Goal: Information Seeking & Learning: Learn about a topic

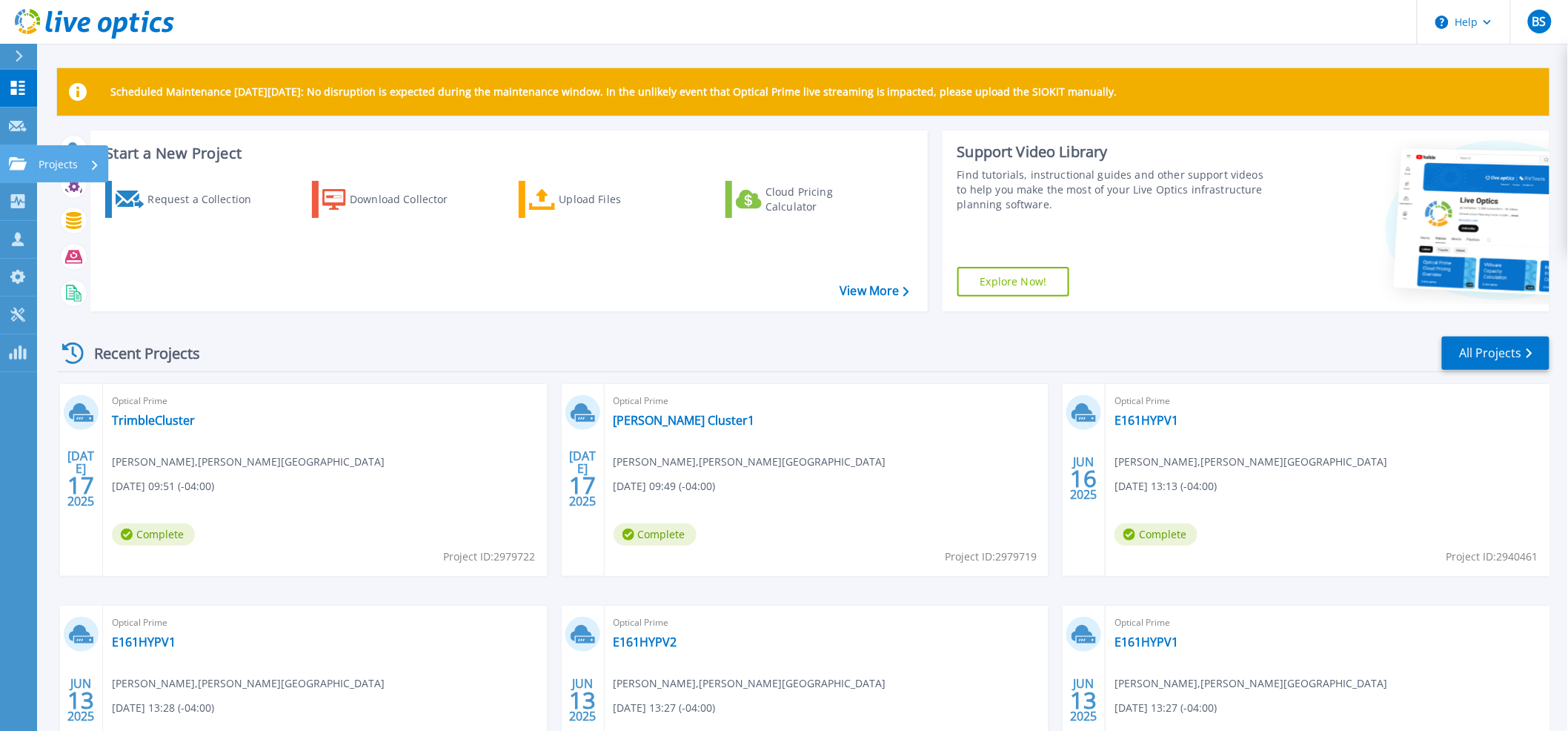
click at [25, 154] on link "Projects Projects" at bounding box center [19, 164] width 37 height 37
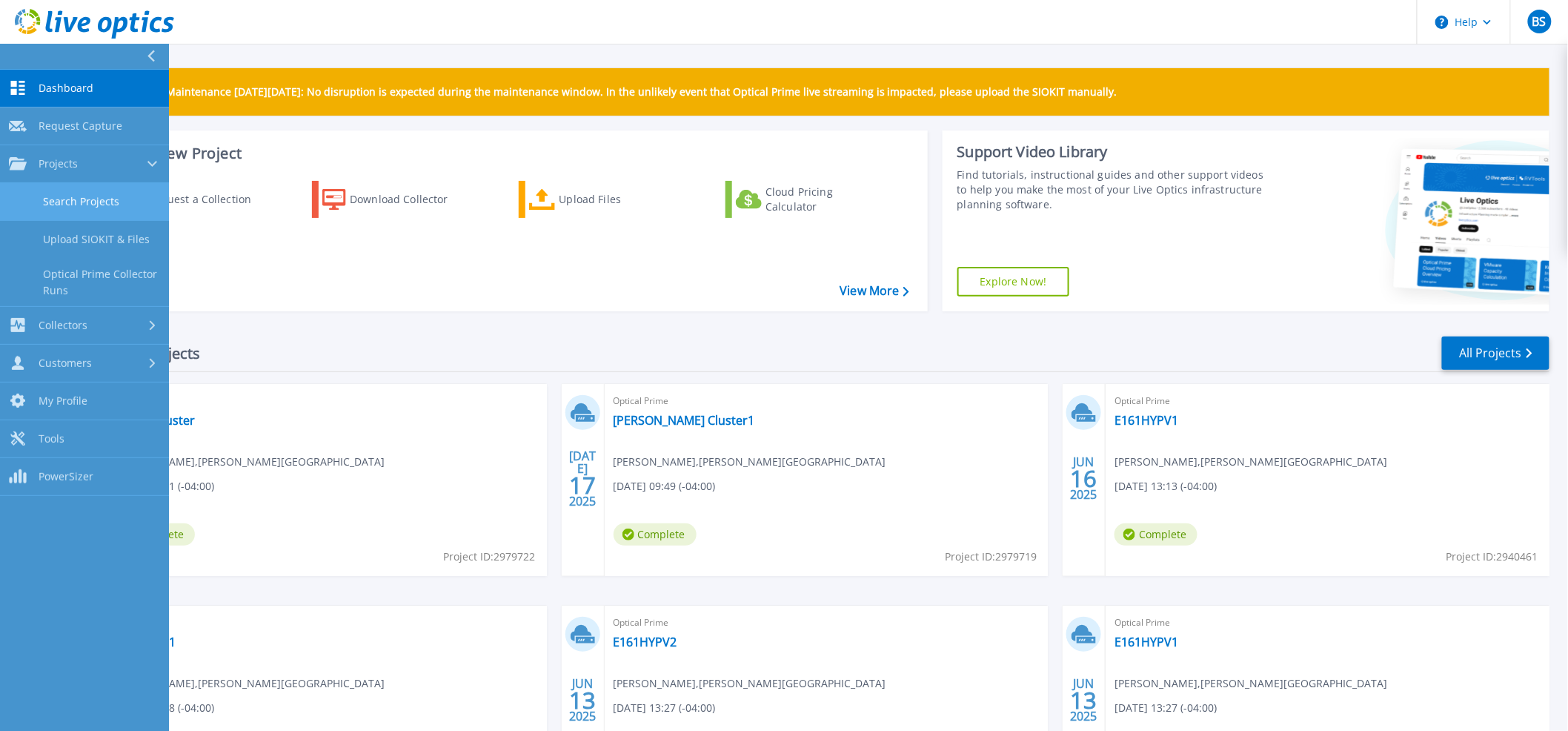
click at [27, 209] on link "Search Projects" at bounding box center [84, 202] width 169 height 37
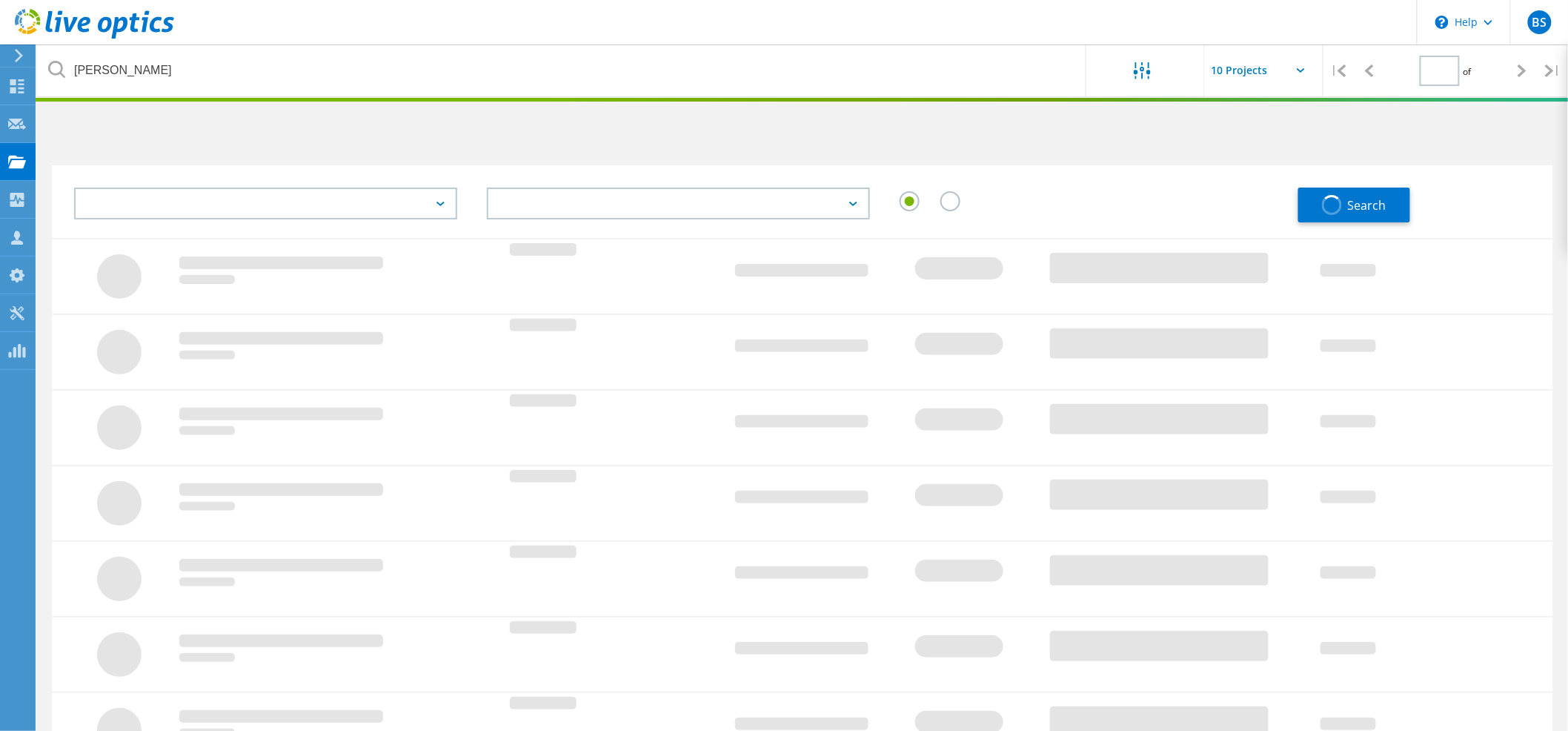
type input "1"
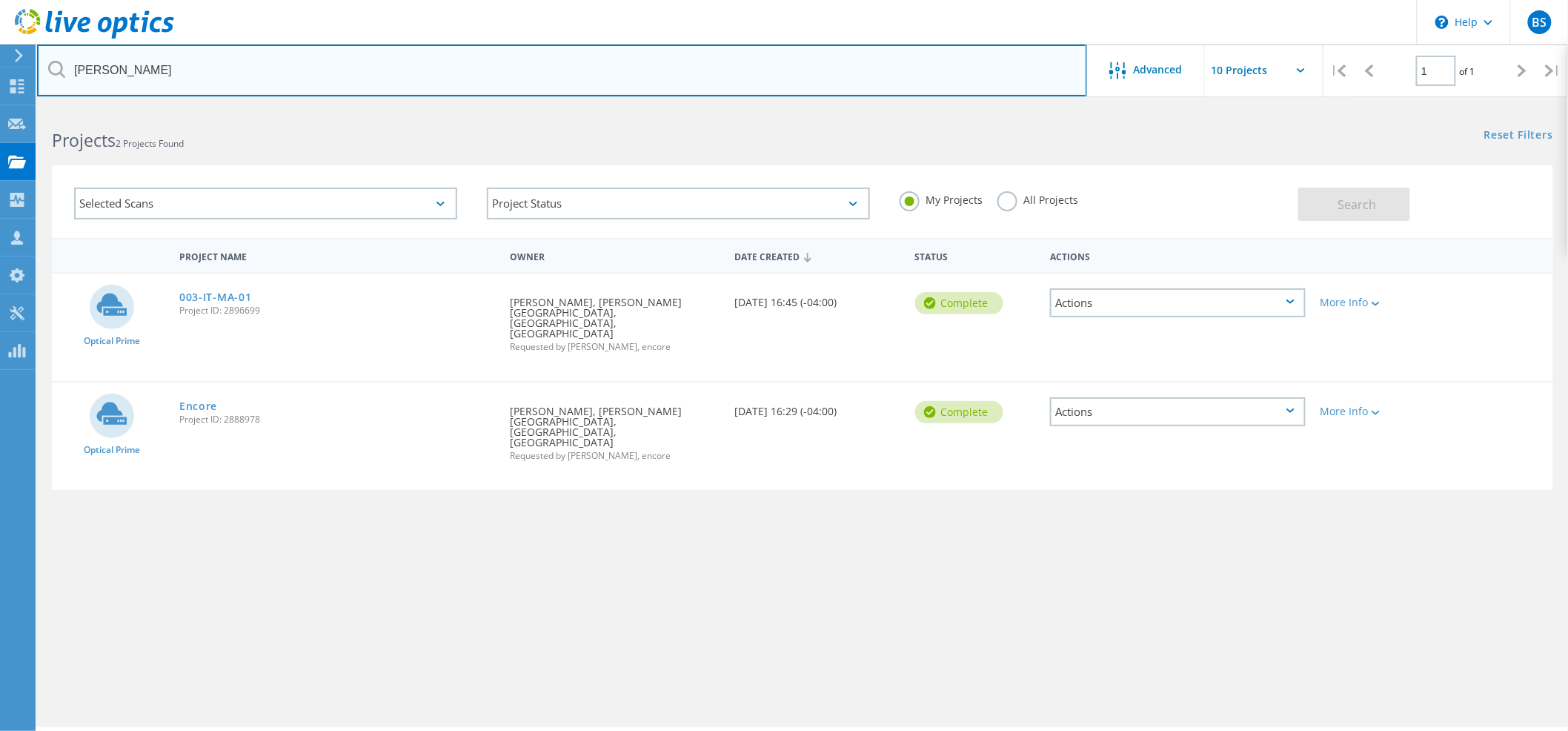
click at [123, 63] on input "jefferson" at bounding box center [562, 70] width 1050 height 51
type input "campbell"
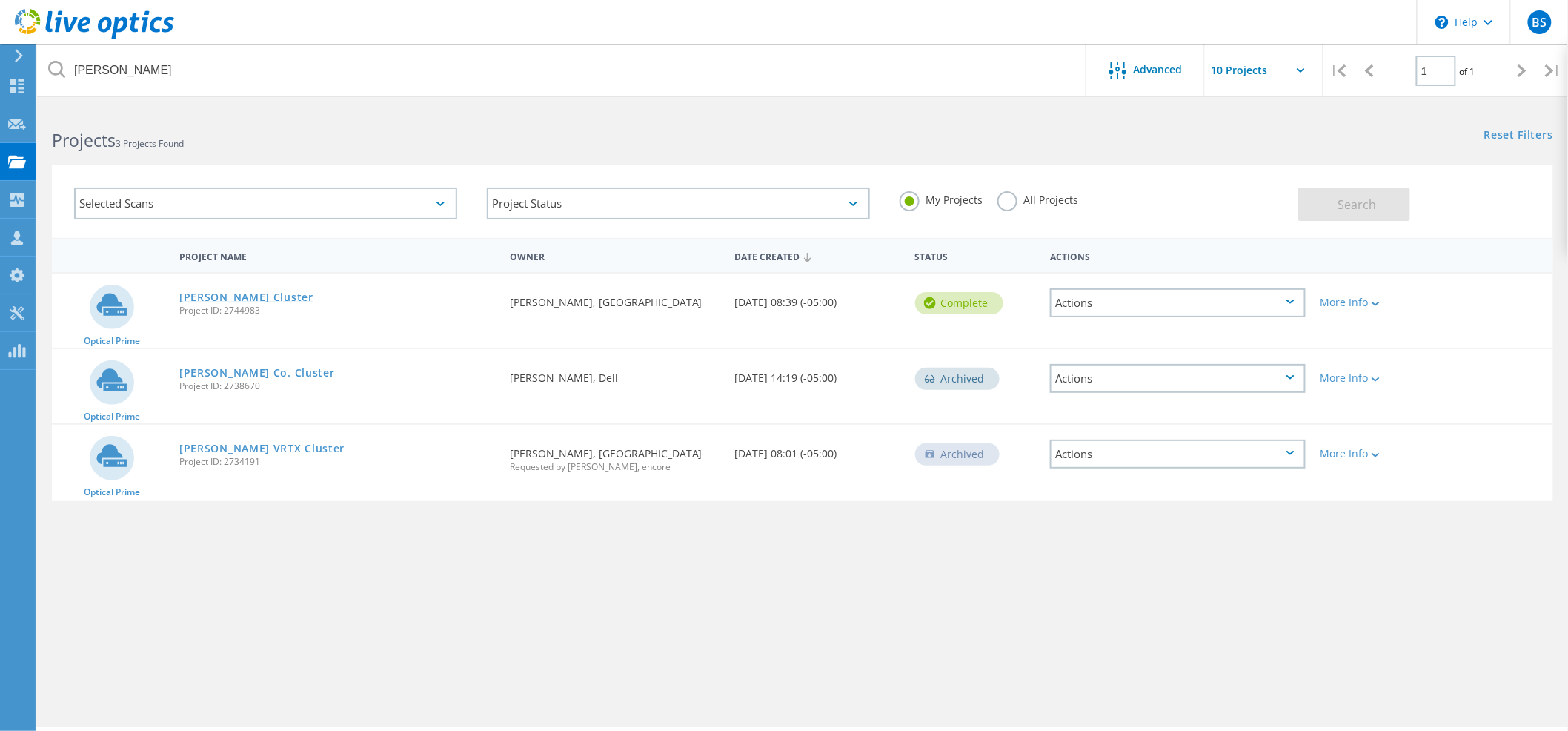
click at [254, 300] on link "[PERSON_NAME] Cluster" at bounding box center [246, 297] width 134 height 10
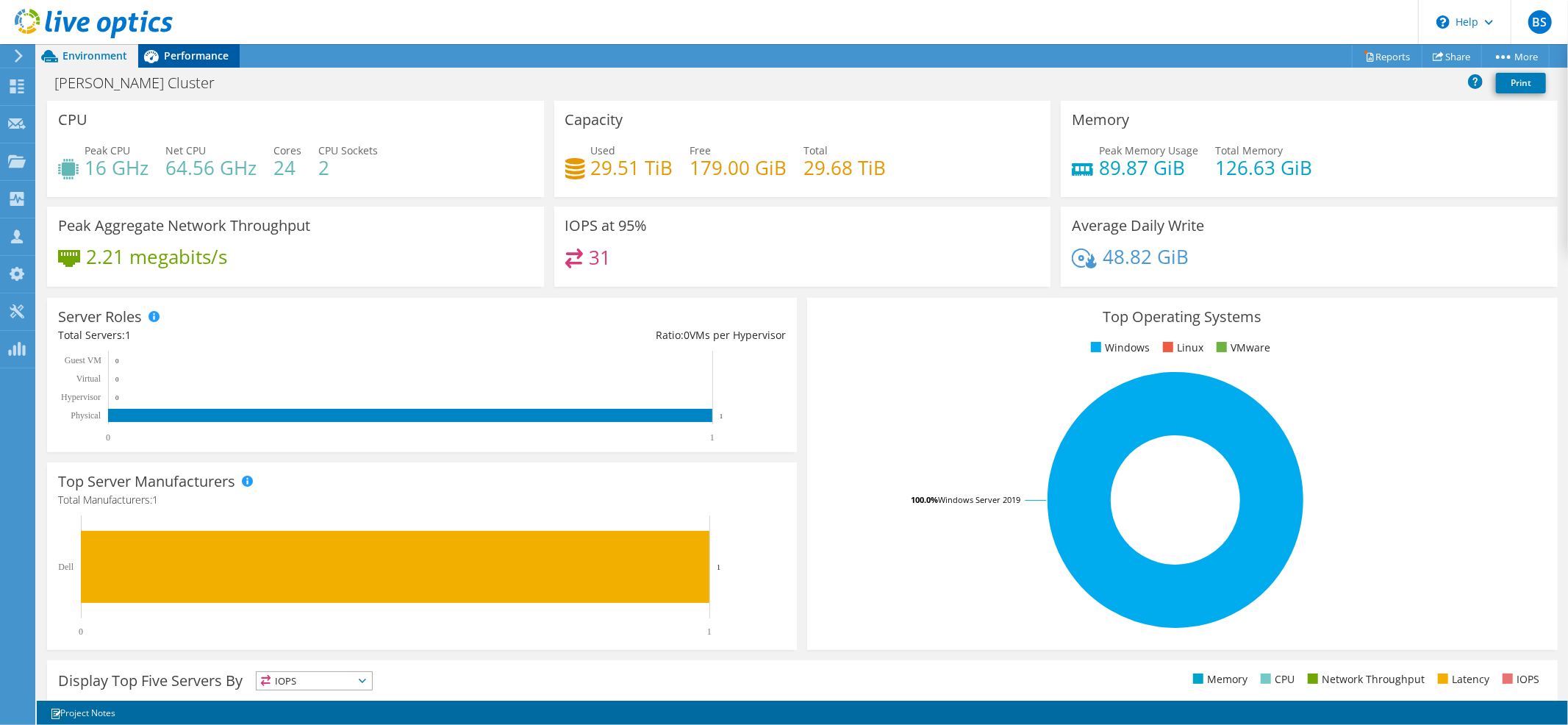
click at [191, 54] on span "Performance" at bounding box center [197, 55] width 65 height 14
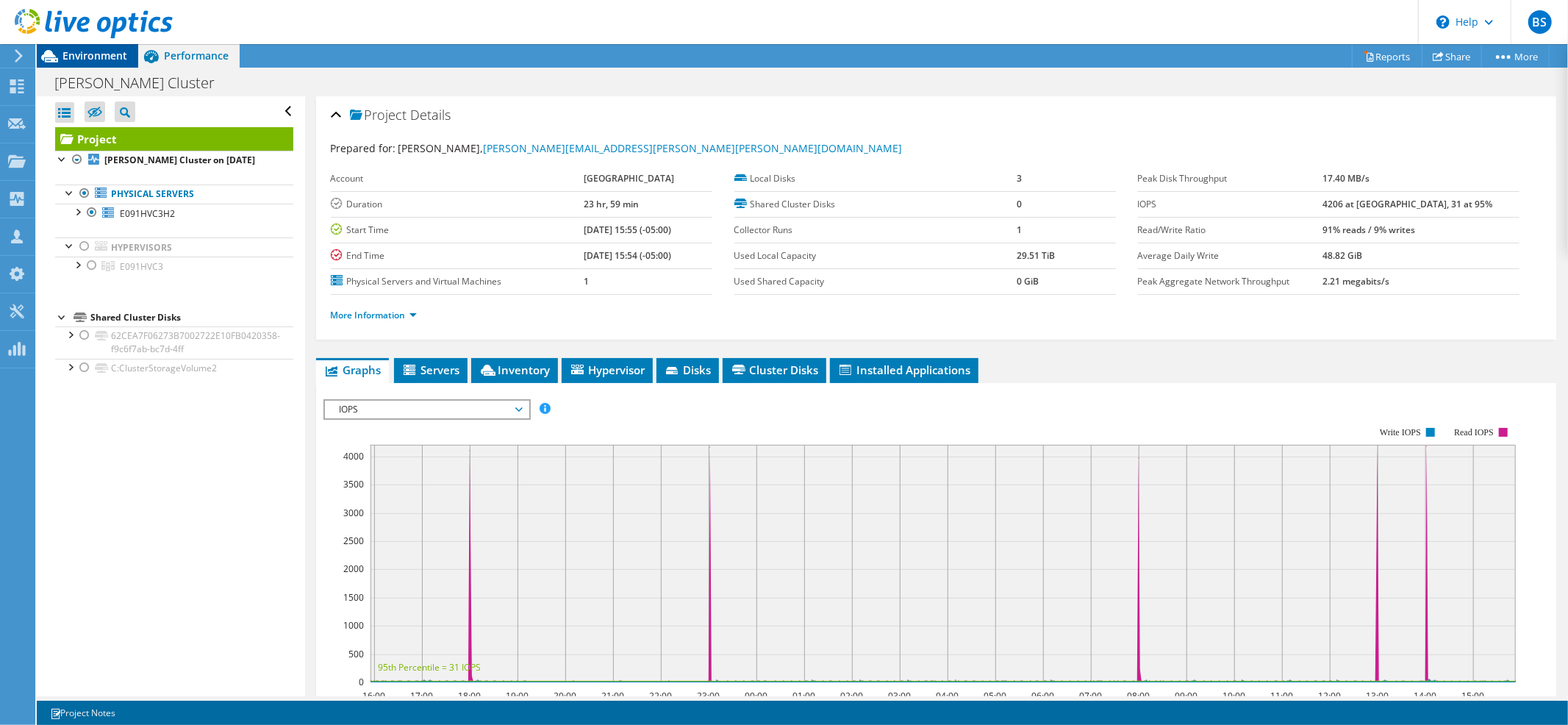
click at [89, 55] on span "Environment" at bounding box center [95, 55] width 65 height 14
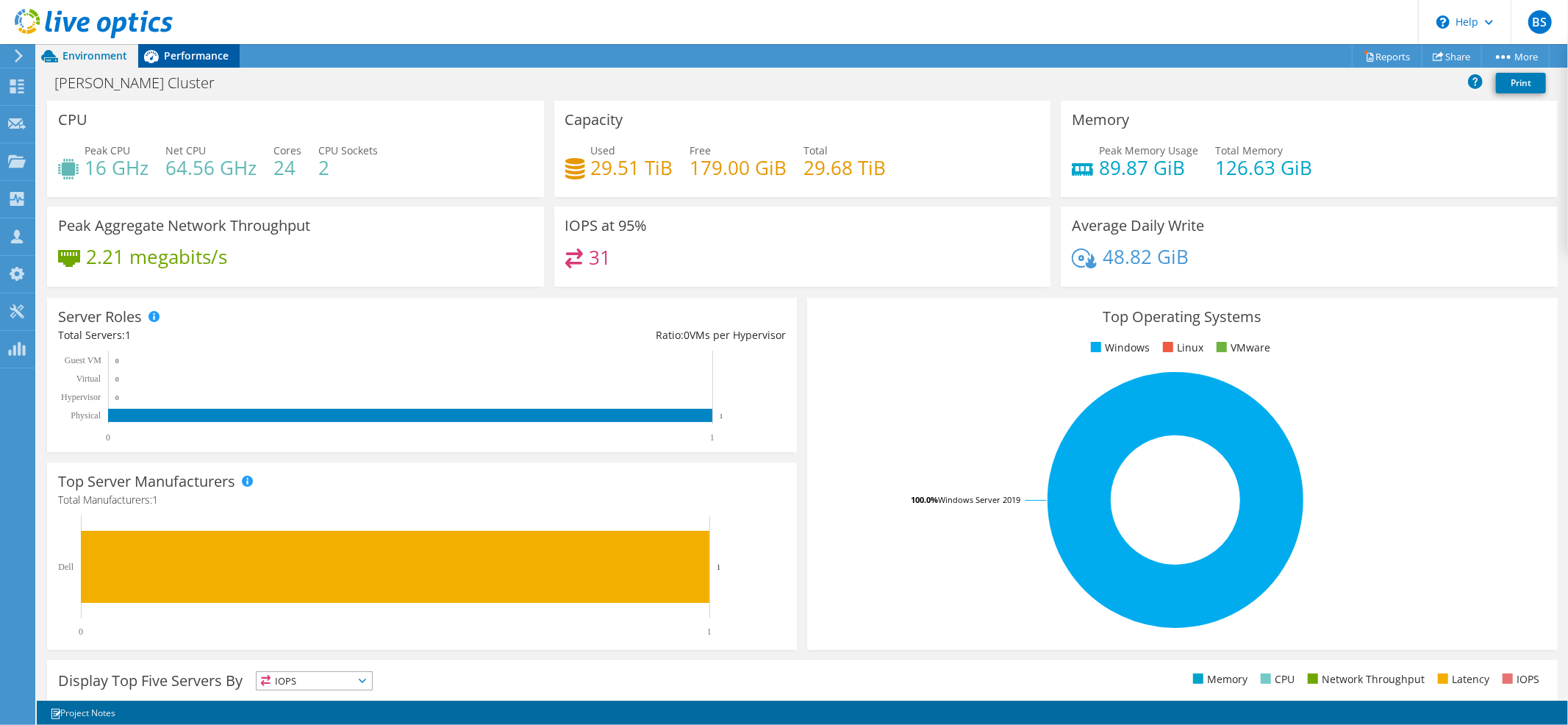
click at [201, 57] on span "Performance" at bounding box center [197, 55] width 65 height 14
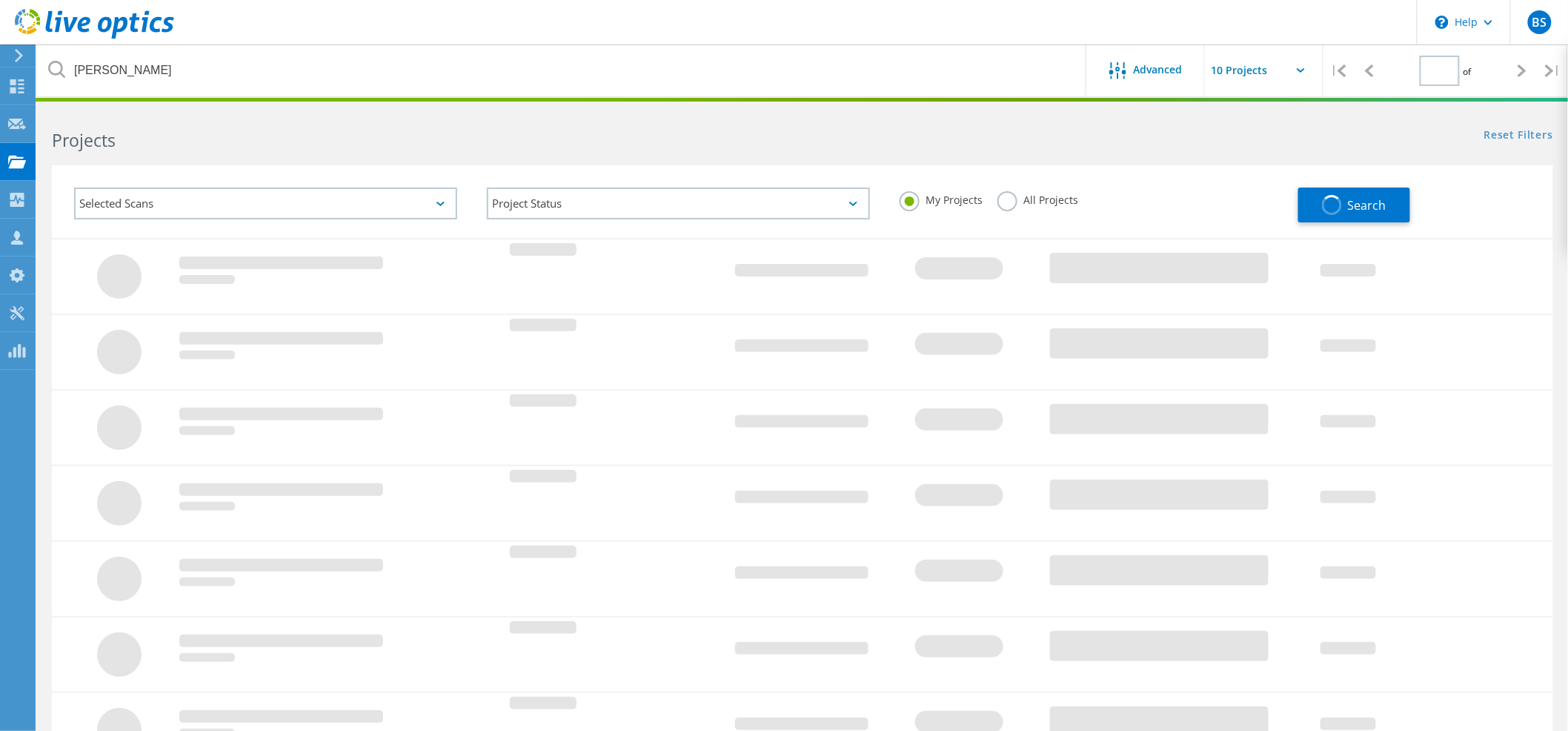
type input "1"
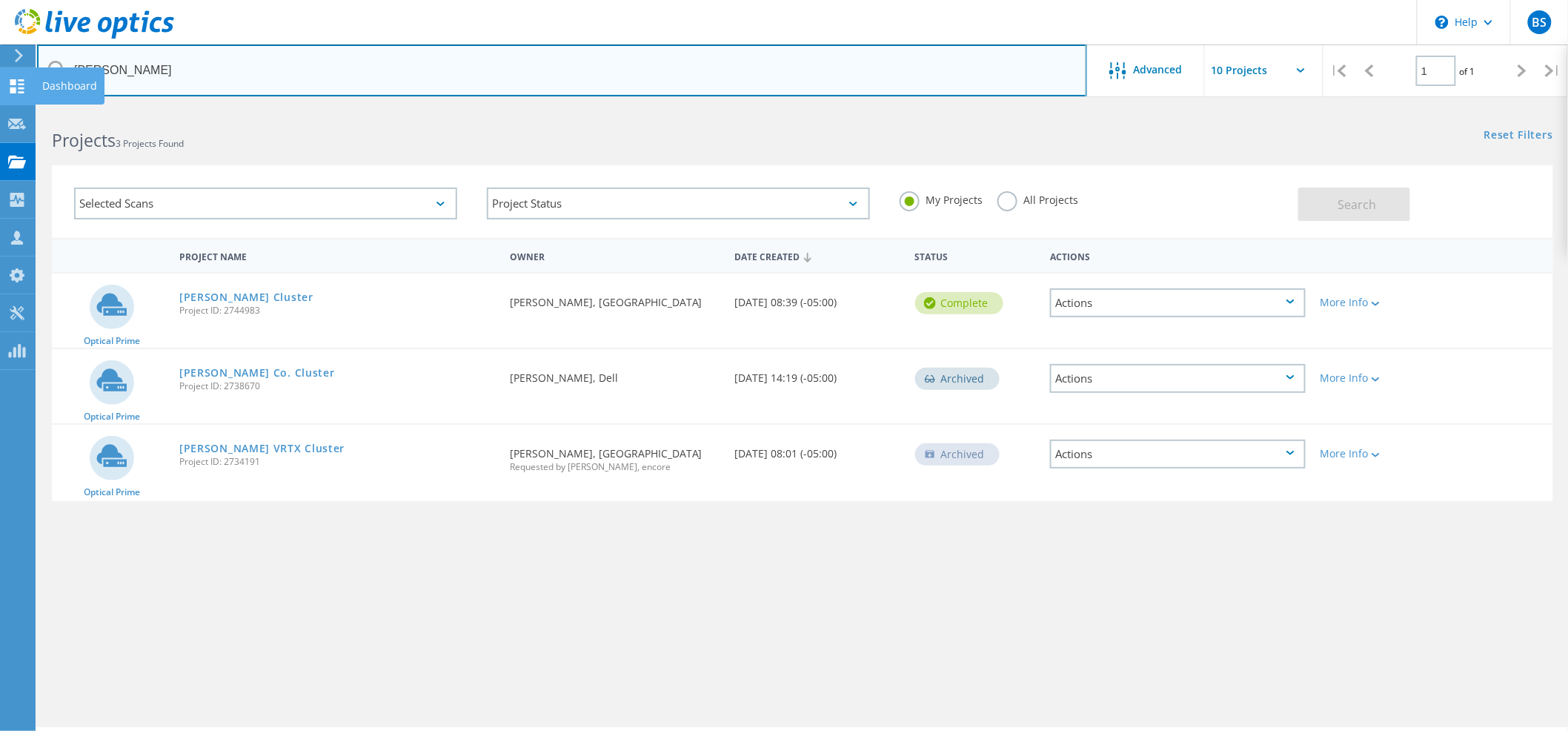
click at [16, 108] on div "\n Help Explore Helpful Articles Contact Support BS Channel Partner Brandon Sch…" at bounding box center [784, 439] width 1568 height 664
type input "campbe"
click at [487, 72] on input "campbe" at bounding box center [562, 70] width 1050 height 51
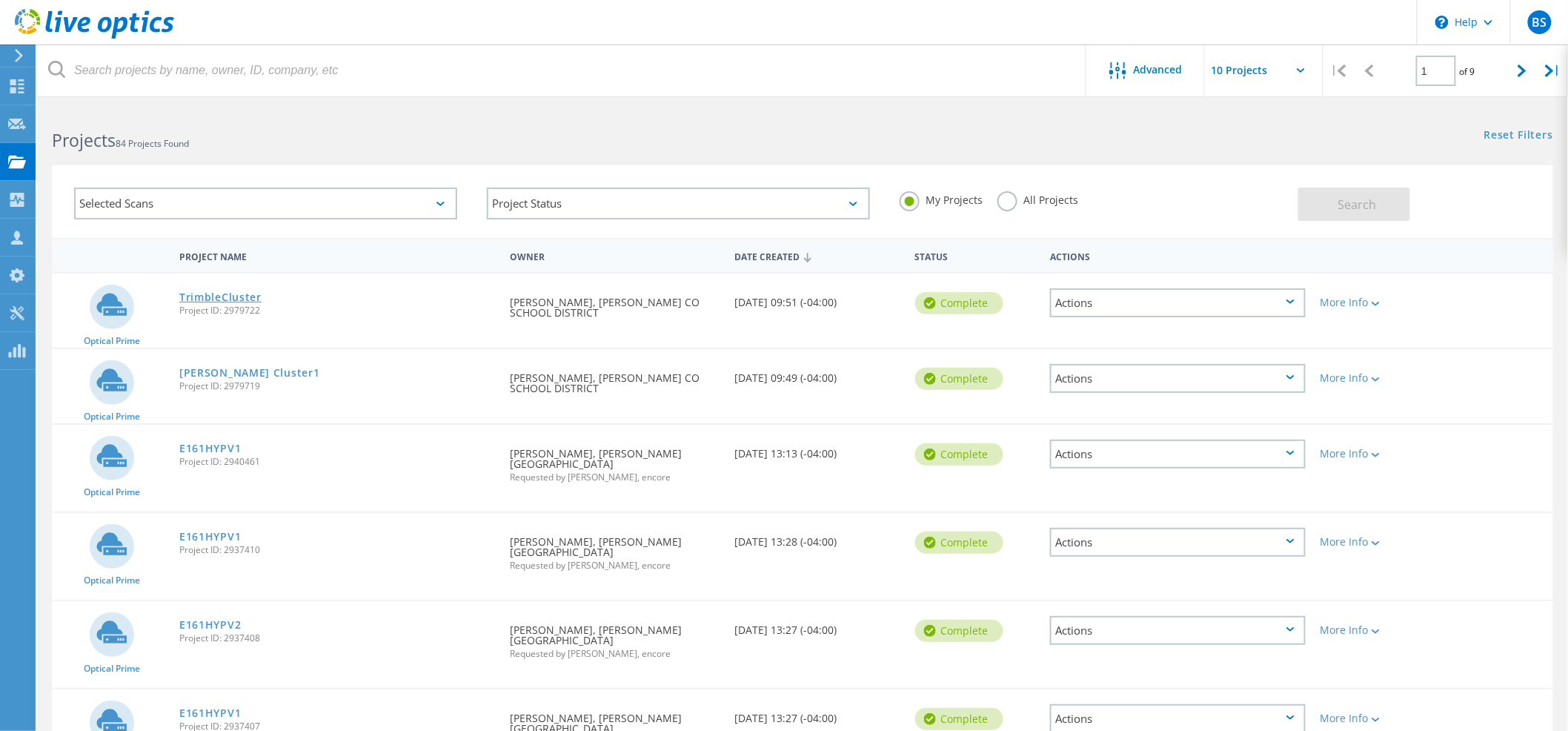
click at [248, 298] on link "TrimbleCluster" at bounding box center [221, 297] width 82 height 10
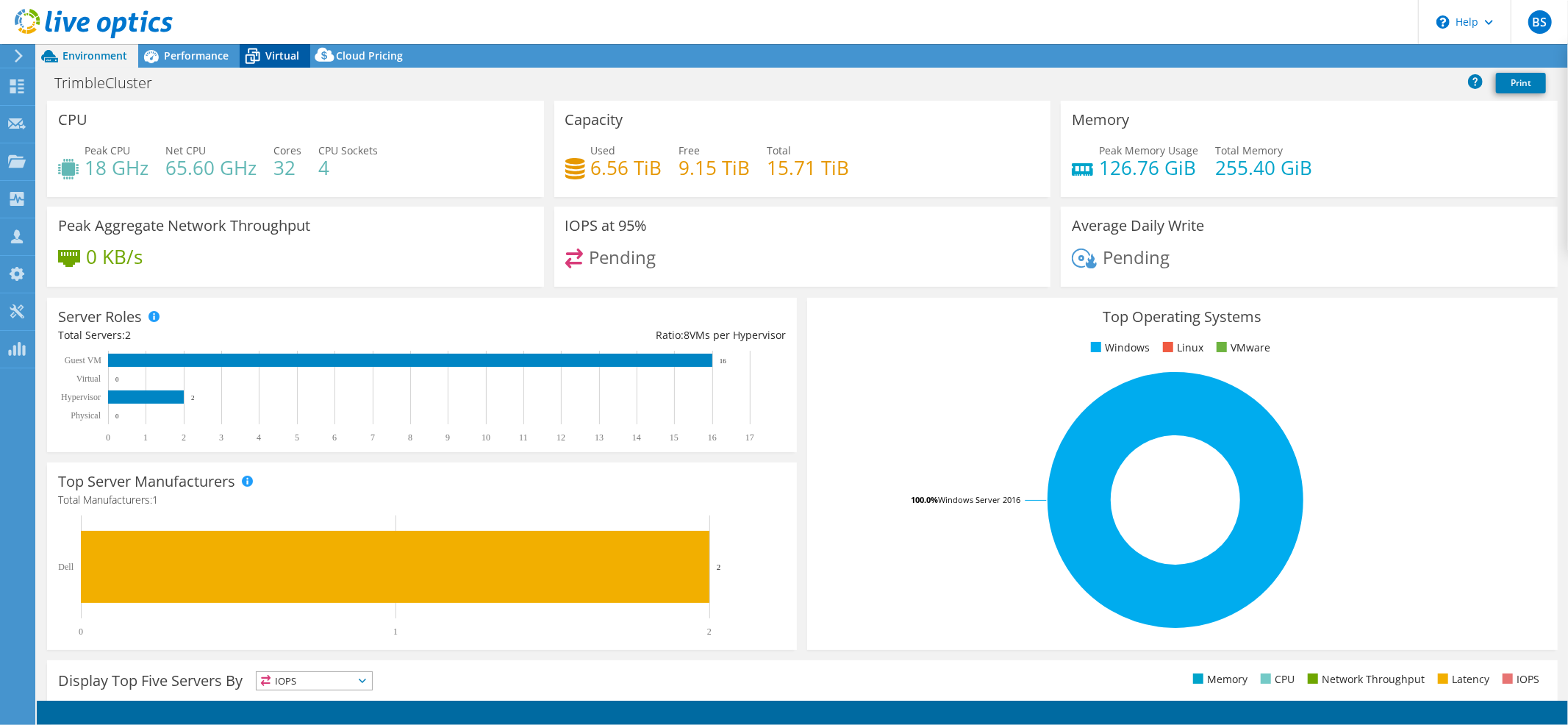
click at [270, 58] on span "Virtual" at bounding box center [282, 55] width 33 height 14
select select "USD"
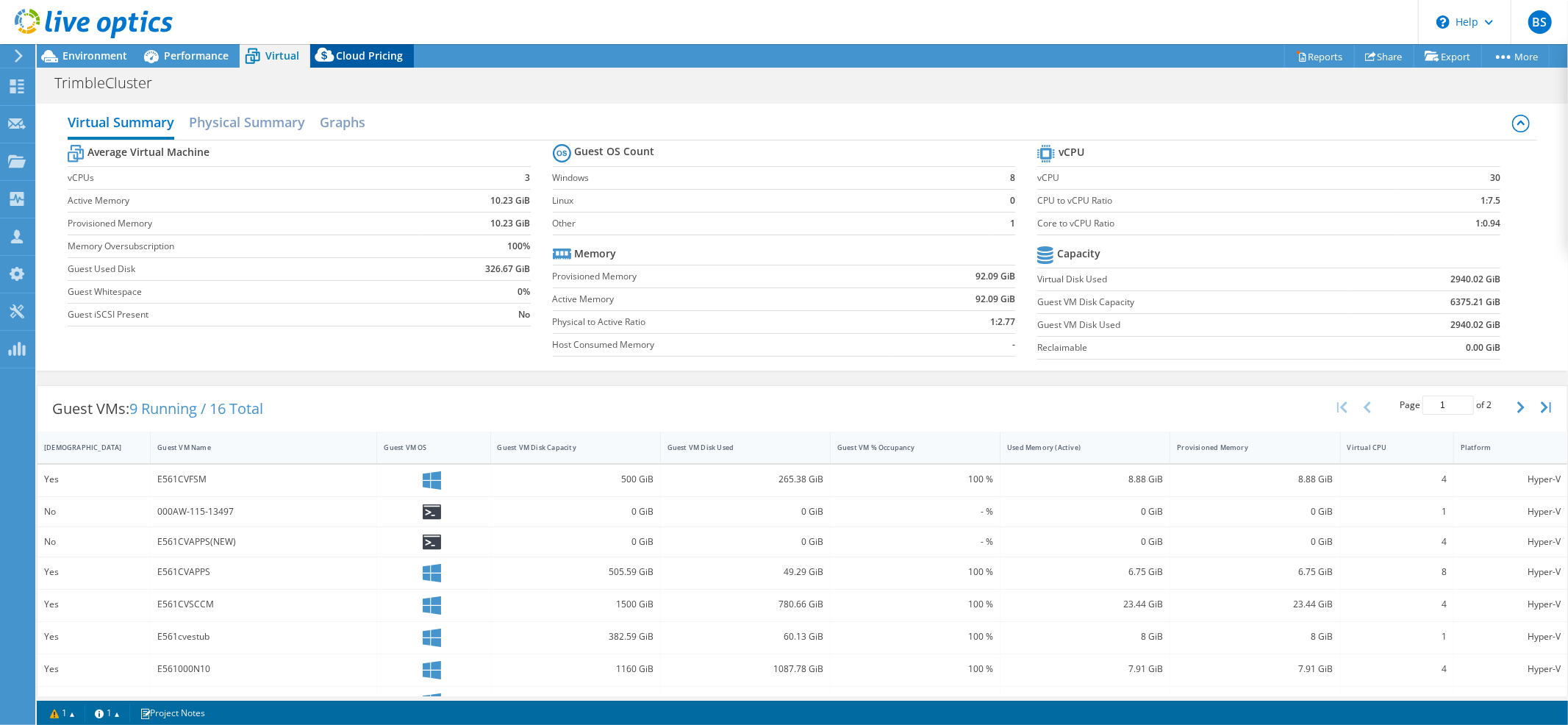
click at [355, 50] on span "Cloud Pricing" at bounding box center [369, 55] width 67 height 14
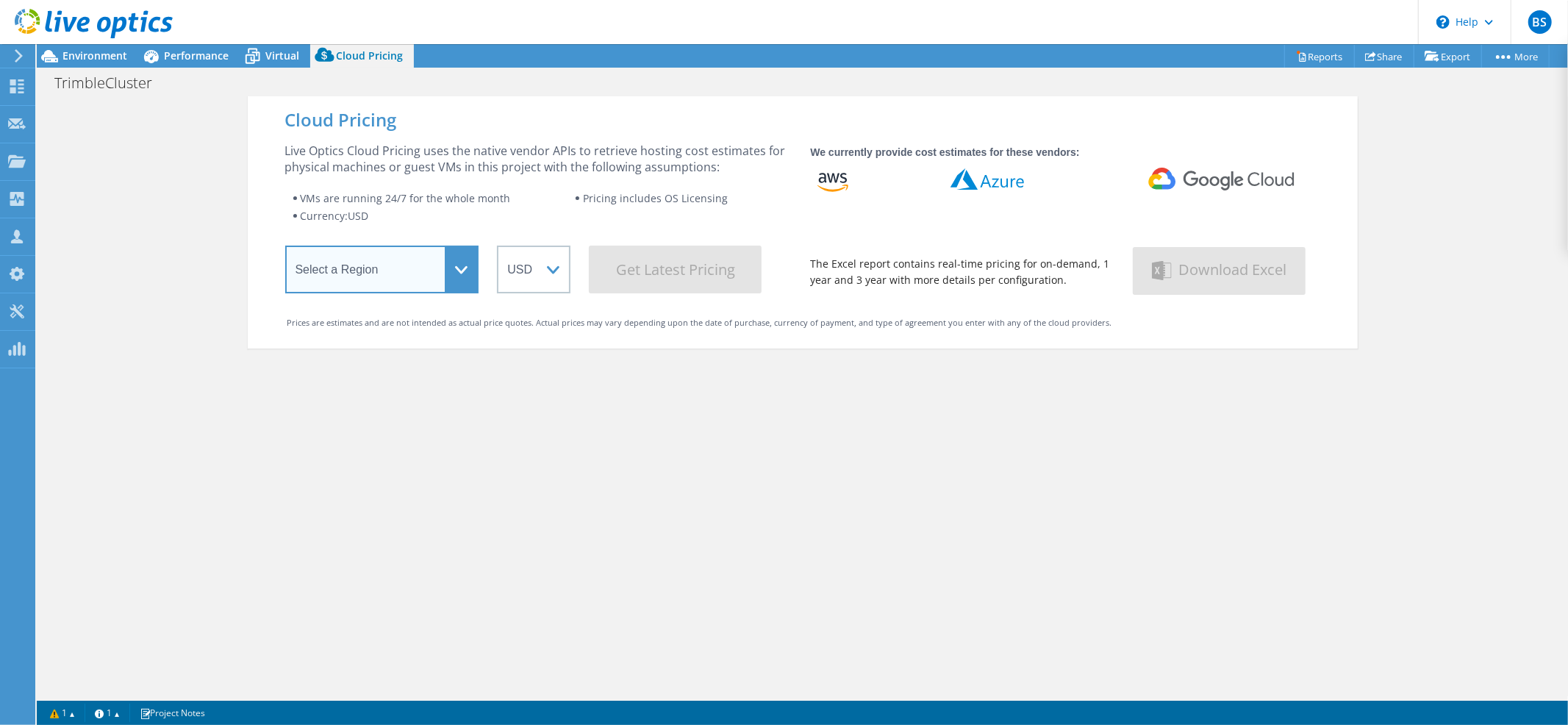
click at [444, 256] on select "Select a Region Asia Pacific (Hong Kong) Asia Pacific (Mumbai) Asia Pacific (Se…" at bounding box center [382, 268] width 194 height 47
select select "USEast"
click at [285, 248] on select "Select a Region Asia Pacific (Hong Kong) Asia Pacific (Mumbai) Asia Pacific (Se…" at bounding box center [382, 268] width 194 height 47
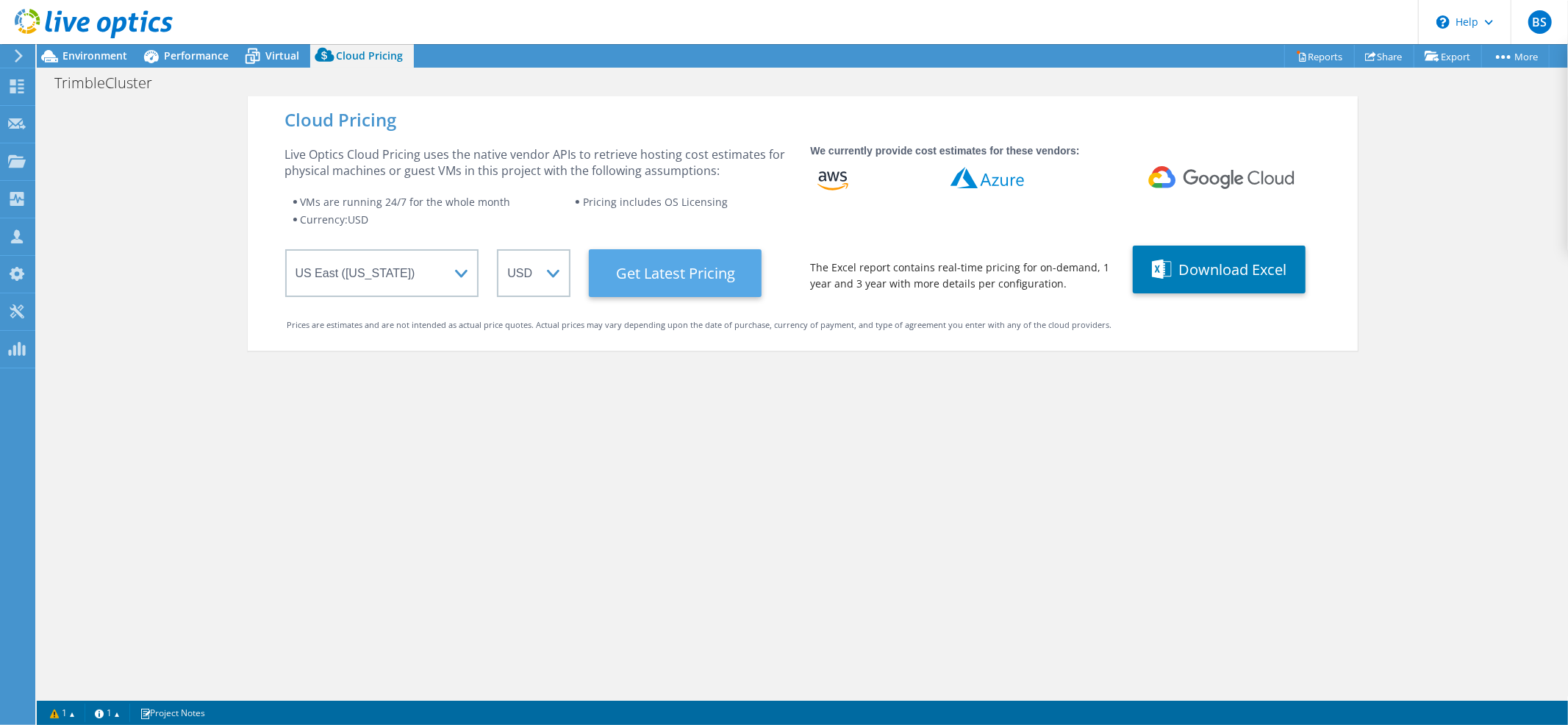
click at [674, 263] on Latest "Get Latest Pricing" at bounding box center [675, 272] width 173 height 47
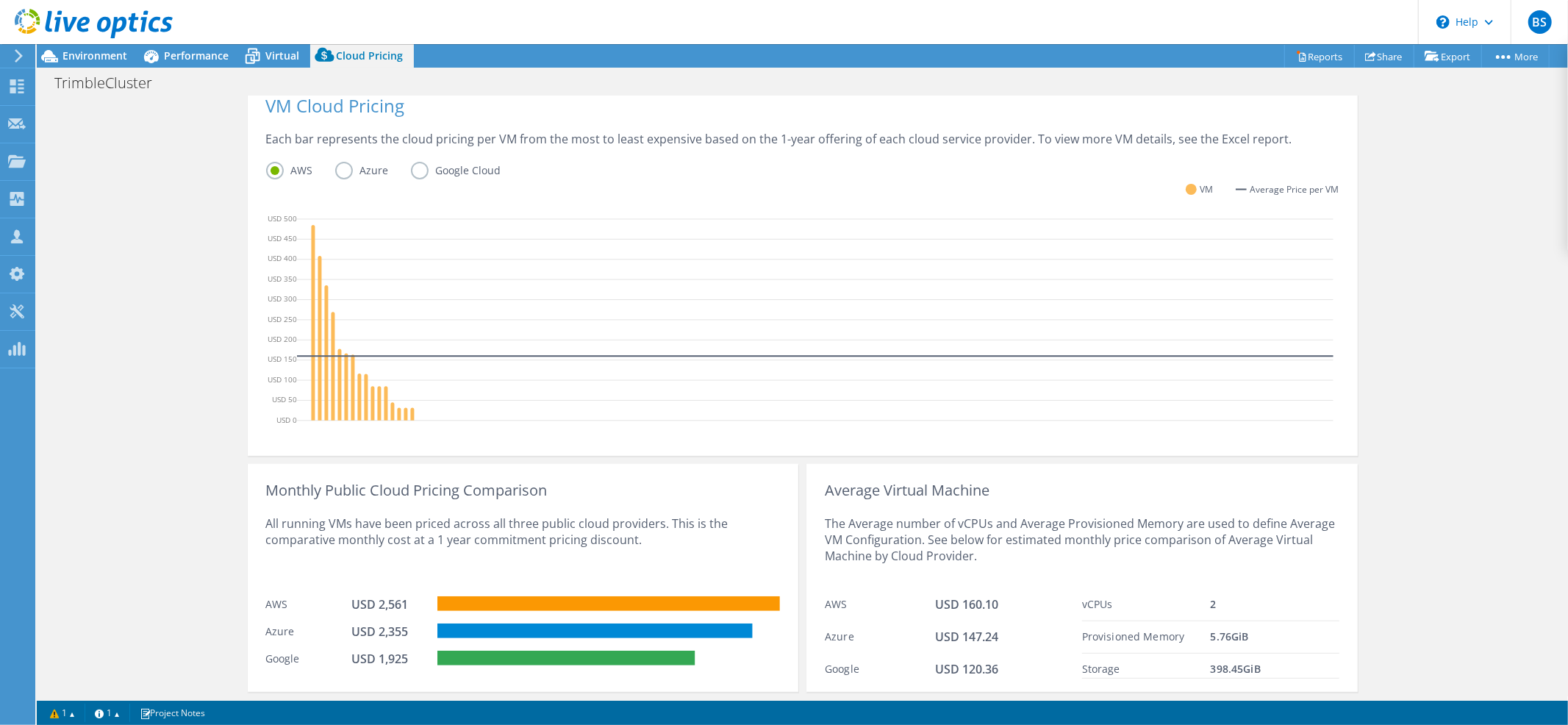
scroll to position [340, 0]
click at [170, 425] on div "Cloud Pricing Live Optics Cloud Pricing uses the native vendor APIs to retrieve…" at bounding box center [802, 247] width 1531 height 981
click at [256, 49] on icon at bounding box center [253, 51] width 9 height 6
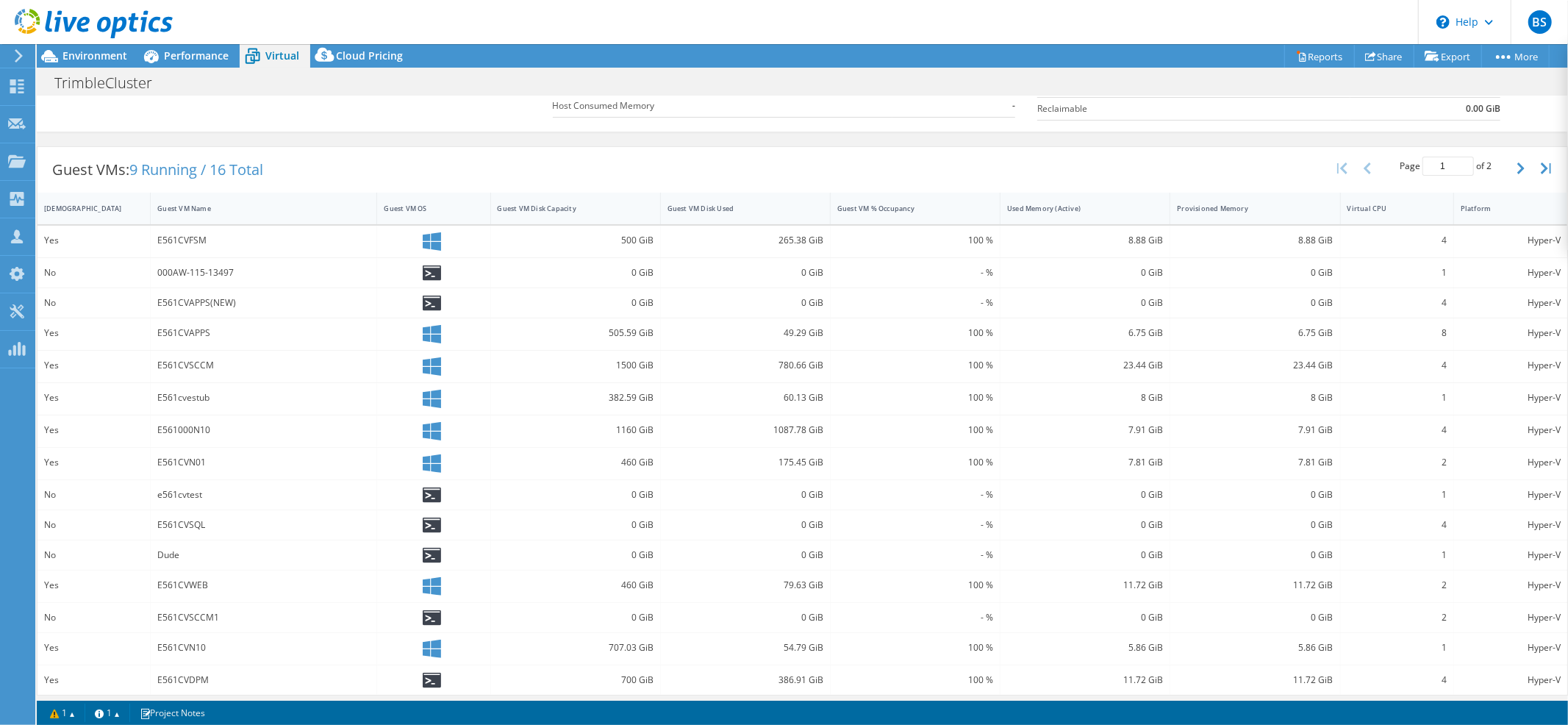
scroll to position [0, 0]
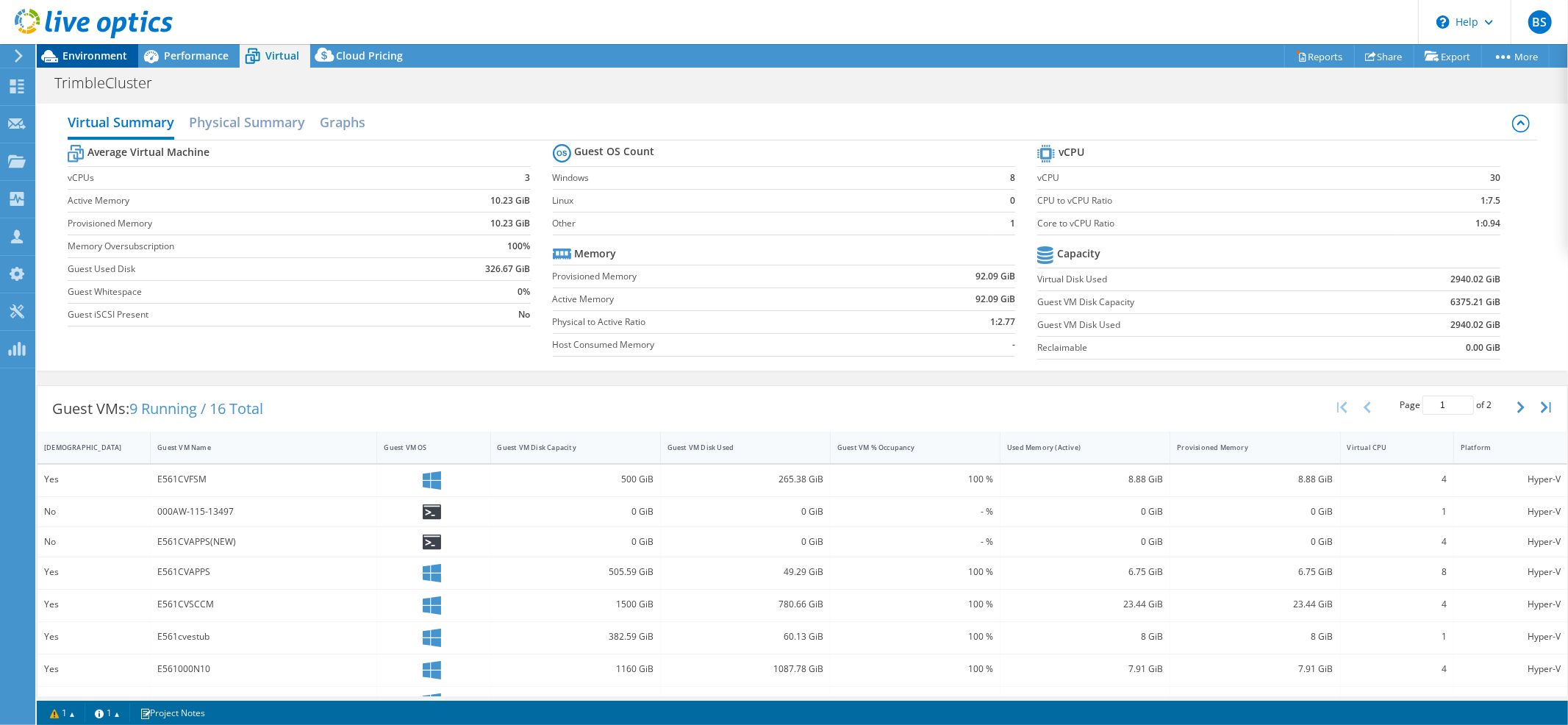
click at [99, 58] on span "Environment" at bounding box center [95, 55] width 65 height 14
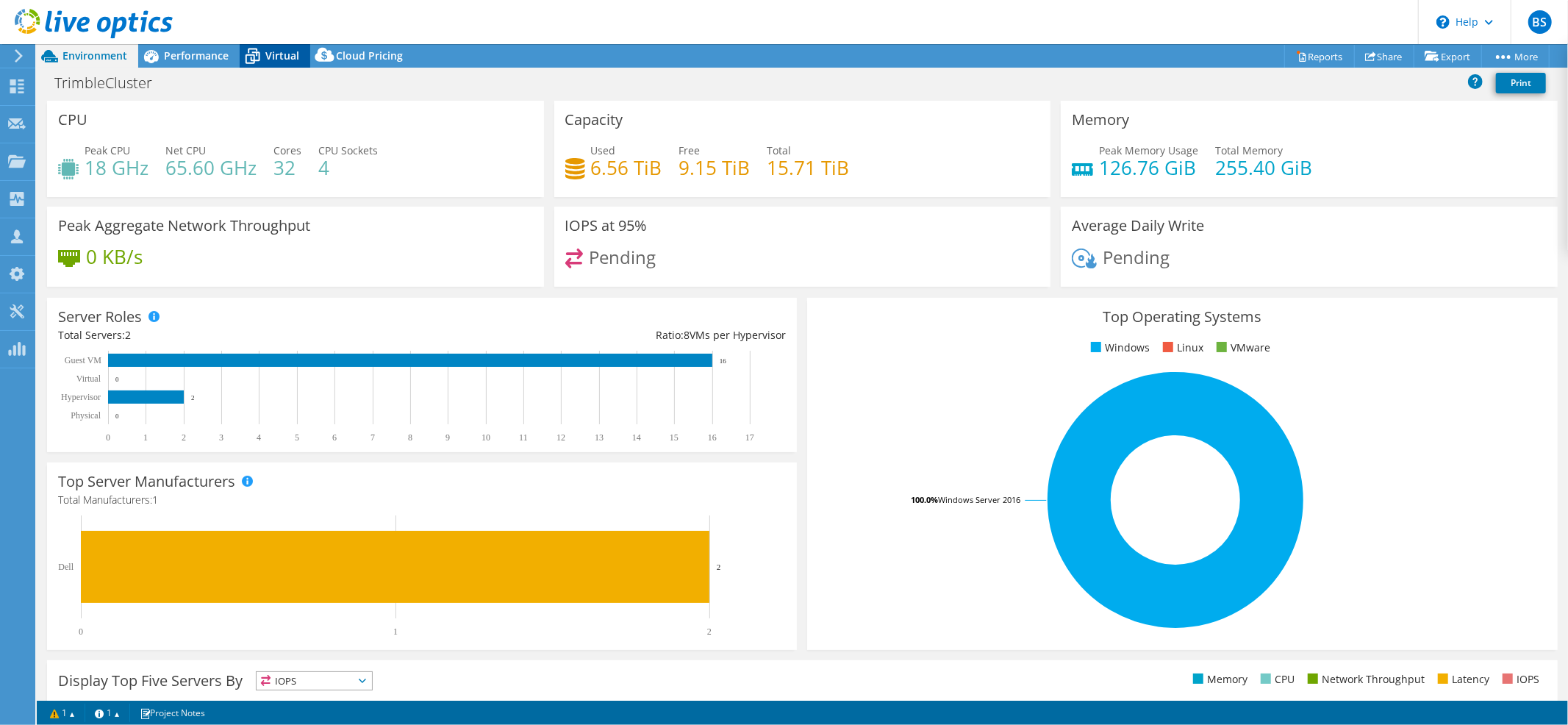
click at [281, 49] on span "Virtual" at bounding box center [282, 55] width 33 height 14
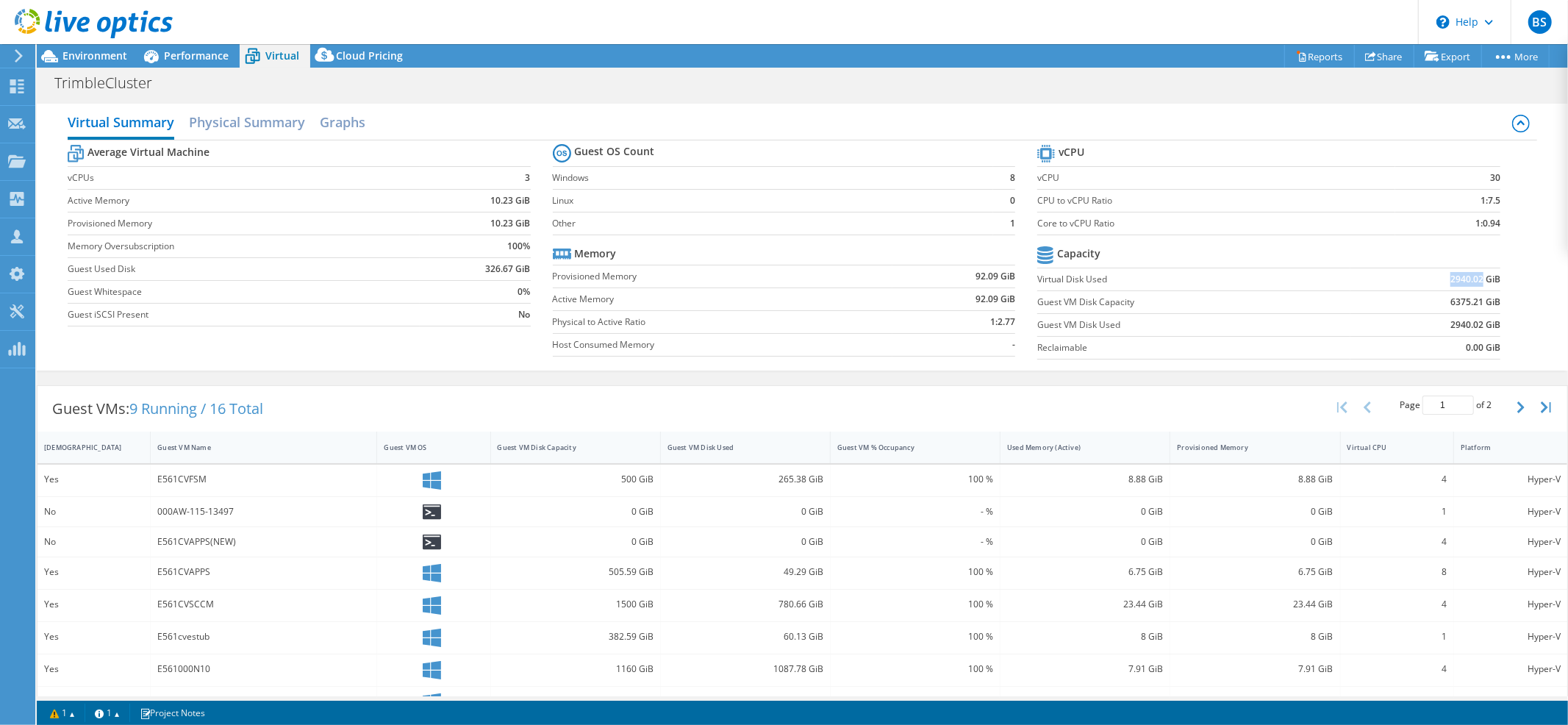
drag, startPoint x: 1507, startPoint y: 275, endPoint x: 1536, endPoint y: 274, distance: 29.0
click at [1516, 275] on div "Average Virtual Machine vCPUs 3 Active Memory 10.23 GiB Provisioned Memory 10.2…" at bounding box center [803, 253] width 1471 height 227
click at [1536, 278] on div "Virtual Summary Physical Summary Graphs Average Virtual Machine vCPUs 3 Active …" at bounding box center [802, 237] width 1531 height 266
click at [11, 158] on icon at bounding box center [17, 161] width 18 height 14
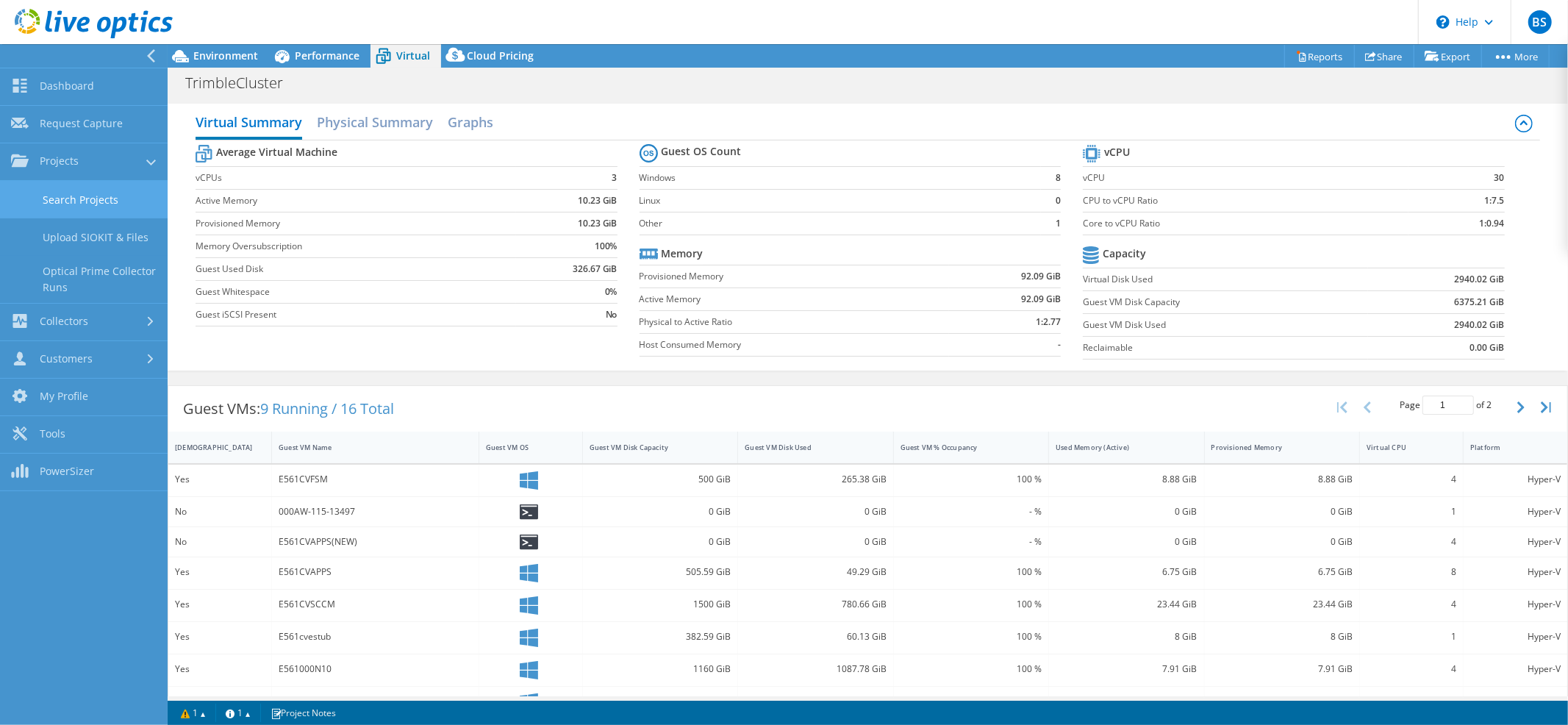
click at [72, 196] on link "Search Projects" at bounding box center [84, 200] width 168 height 37
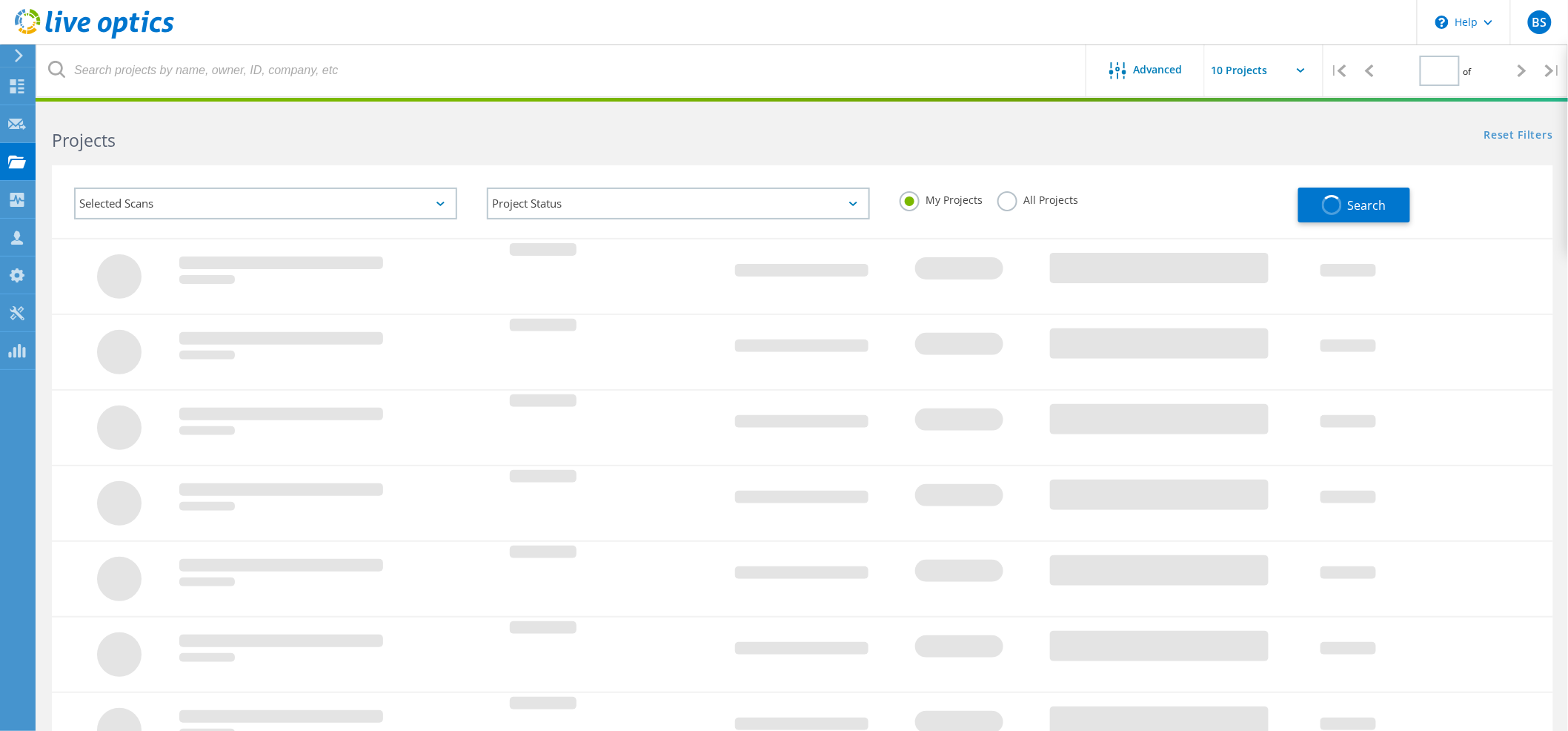
type input "1"
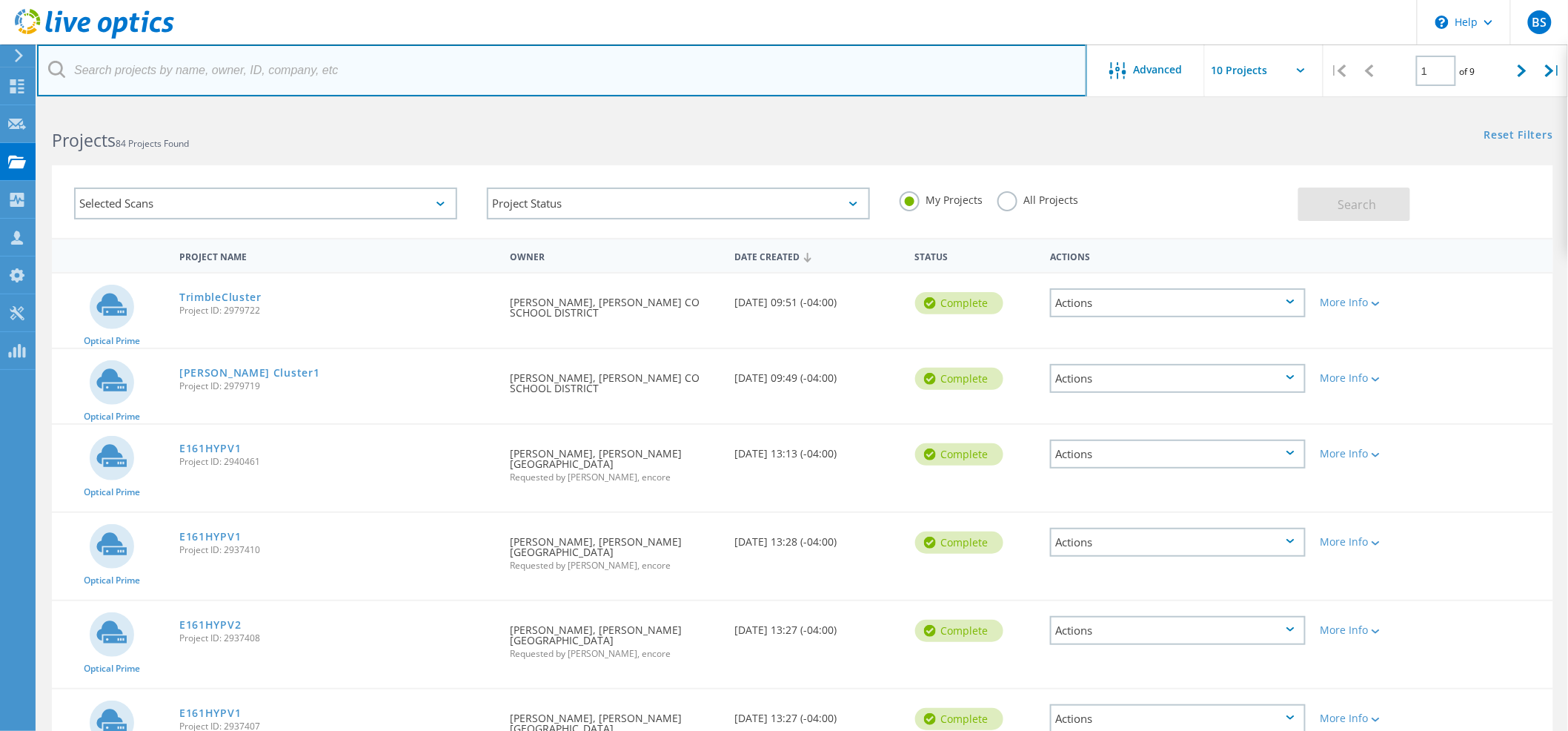
click at [192, 80] on input "text" at bounding box center [562, 70] width 1050 height 51
type input "jefferson"
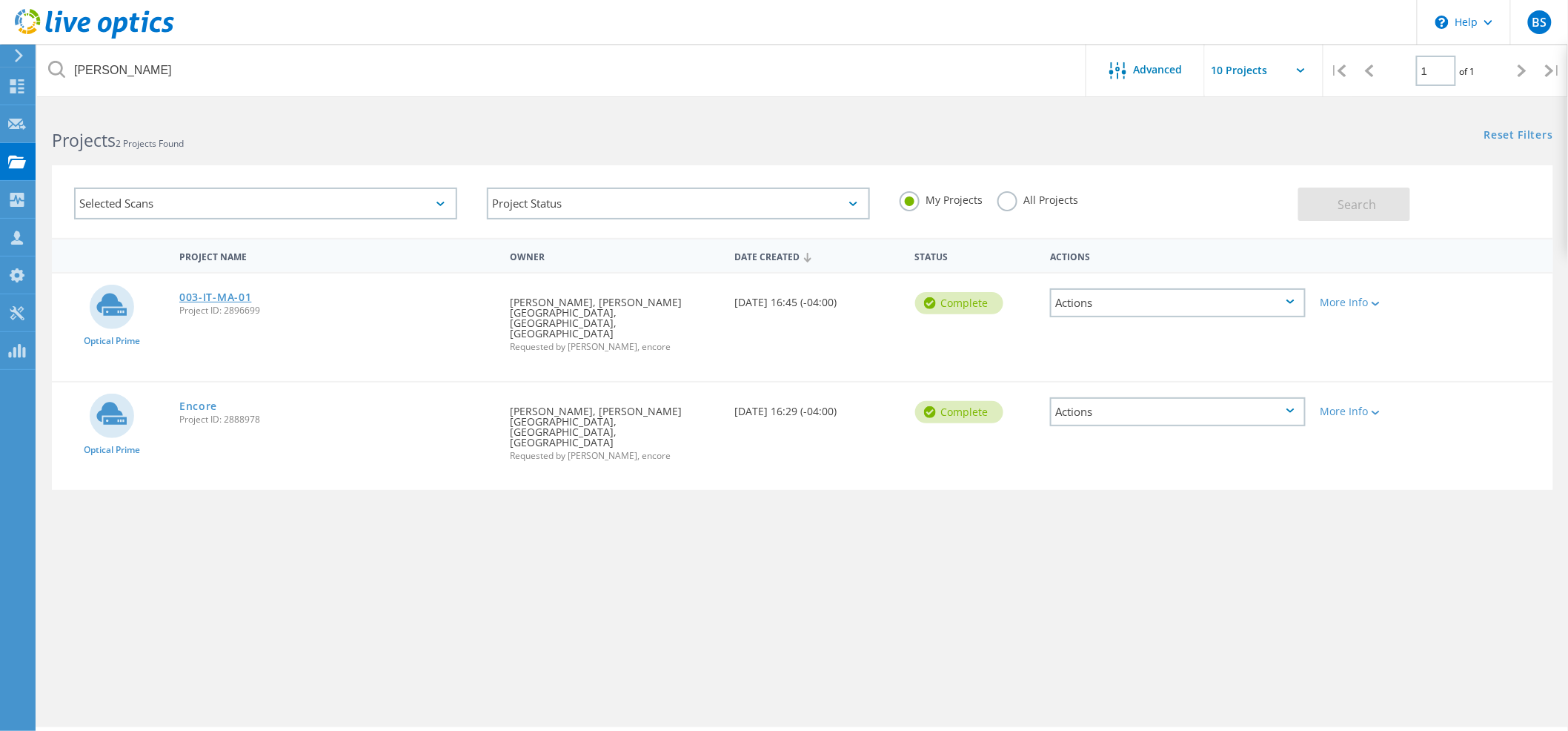
drag, startPoint x: 180, startPoint y: 291, endPoint x: 196, endPoint y: 302, distance: 19.4
click at [183, 294] on link "003-IT-MA-01" at bounding box center [215, 297] width 72 height 10
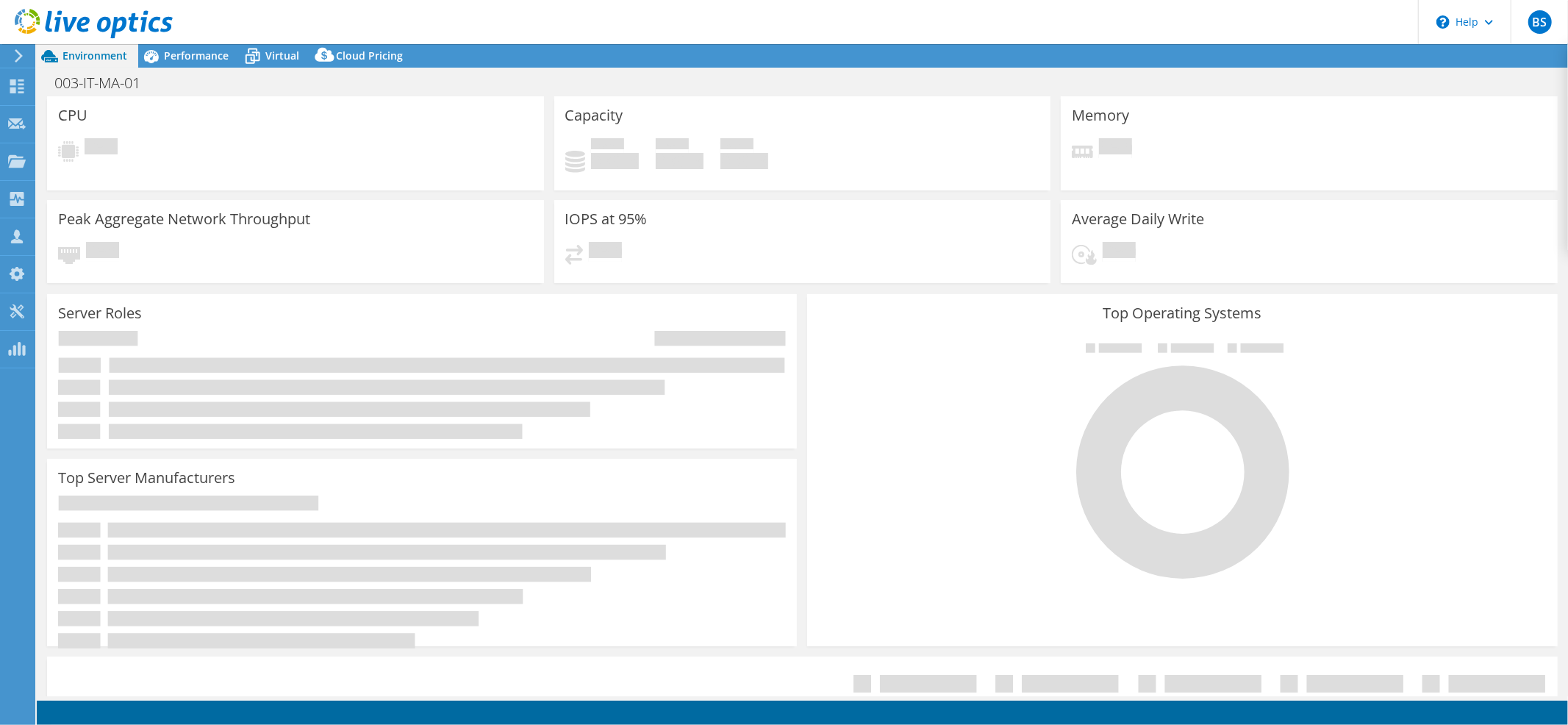
select select "USD"
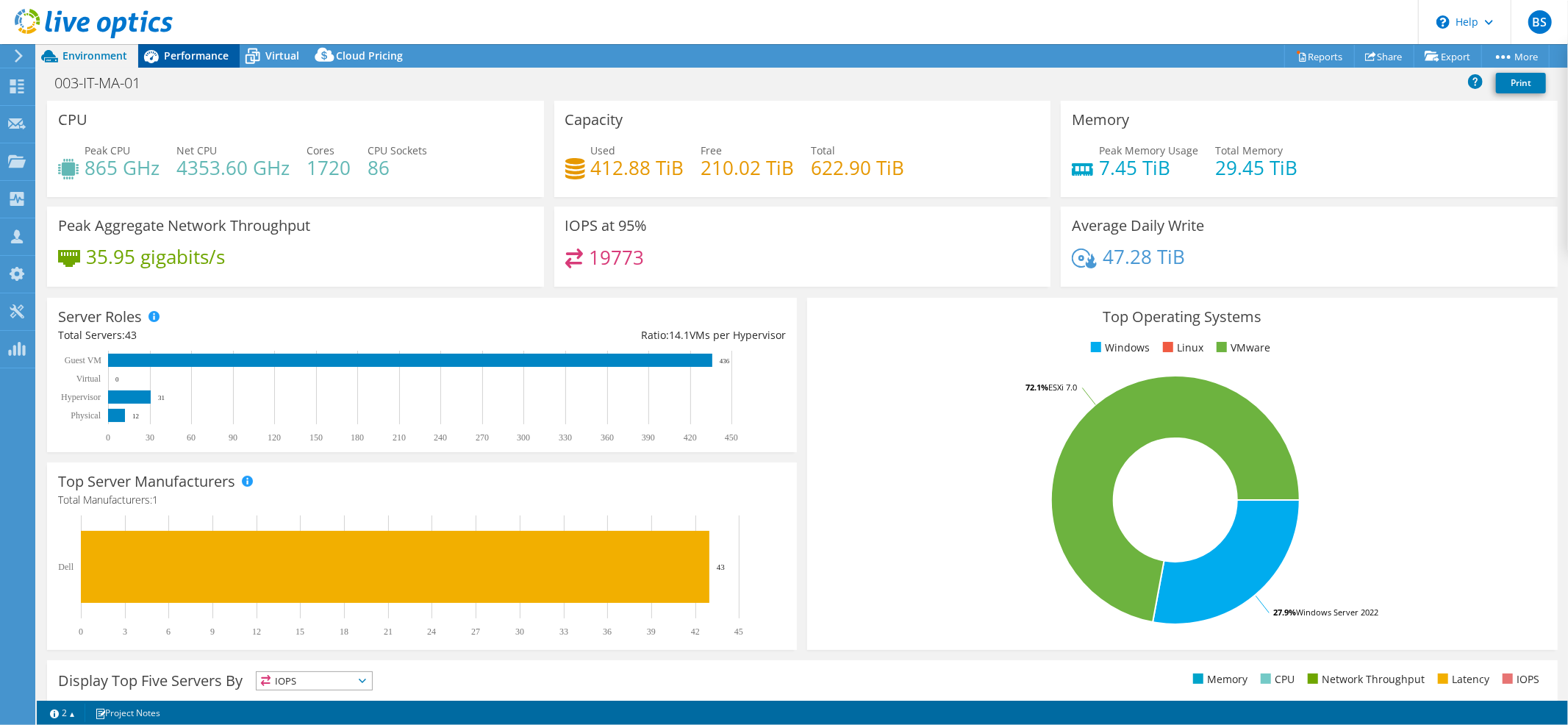
click at [201, 55] on span "Performance" at bounding box center [197, 55] width 65 height 14
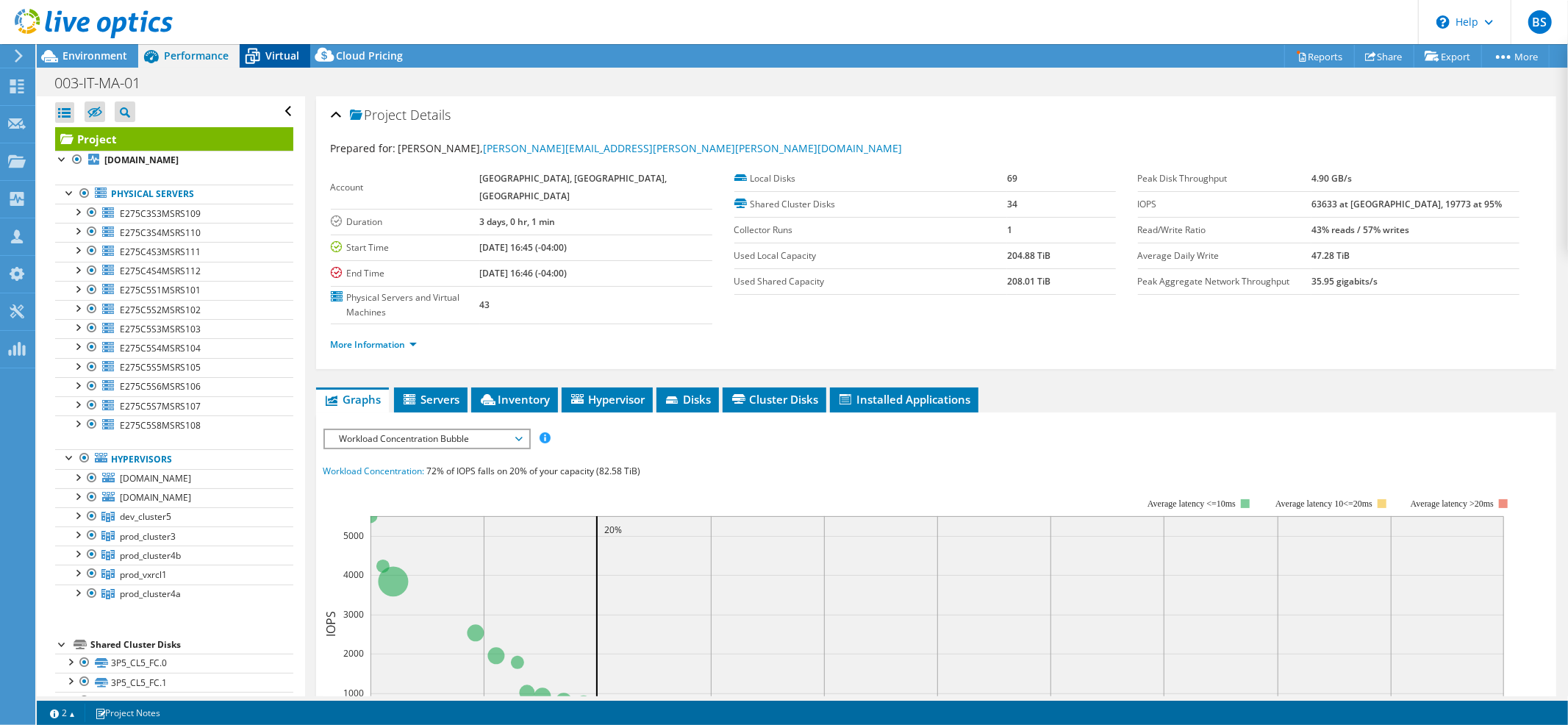
click at [286, 51] on span "Virtual" at bounding box center [282, 55] width 33 height 14
